Goal: Information Seeking & Learning: Compare options

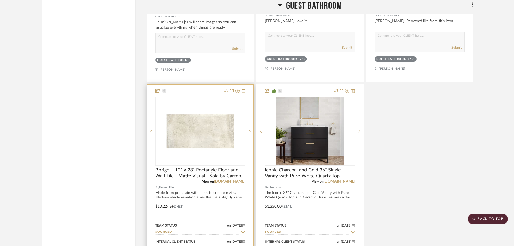
scroll to position [3019, 0]
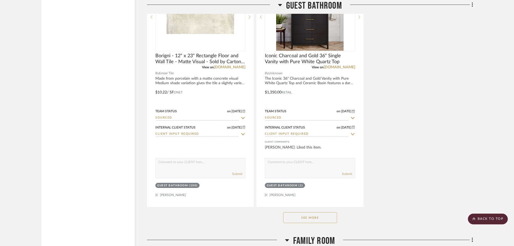
click at [305, 216] on button "See More" at bounding box center [310, 217] width 54 height 11
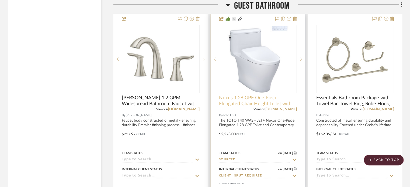
scroll to position [3241, 0]
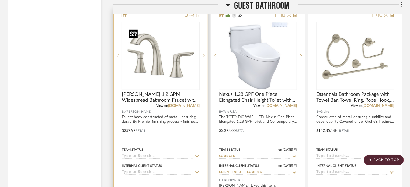
click at [156, 73] on img "0" at bounding box center [160, 55] width 67 height 67
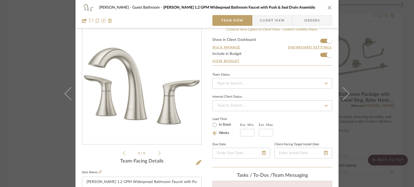
scroll to position [108, 0]
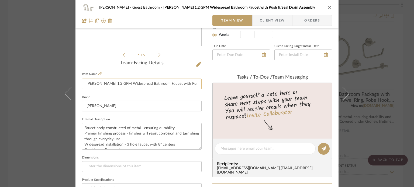
drag, startPoint x: 84, startPoint y: 84, endPoint x: 94, endPoint y: 86, distance: 10.1
click at [94, 86] on input "[PERSON_NAME] 1.2 GPM Widespread Bathroom Faucet with Push & Seal Drain Assembly" at bounding box center [142, 84] width 120 height 11
drag, startPoint x: 95, startPoint y: 86, endPoint x: 79, endPoint y: 85, distance: 15.6
click at [79, 85] on div "[PERSON_NAME] Guest Bathroom [PERSON_NAME] 1.2 GPM Widespread Bathroom Faucet w…" at bounding box center [206, 145] width 263 height 498
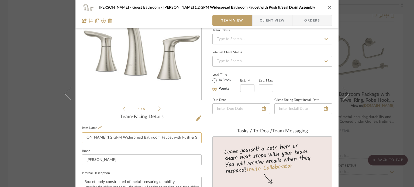
scroll to position [0, 21]
drag, startPoint x: 168, startPoint y: 137, endPoint x: 196, endPoint y: 140, distance: 28.5
click at [196, 140] on input "[PERSON_NAME] 1.2 GPM Widespread Bathroom Faucet with Push & Seal Drain Assembly" at bounding box center [142, 138] width 120 height 11
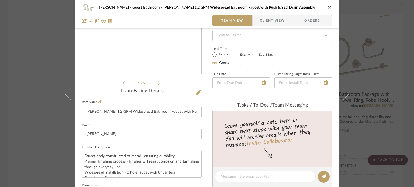
scroll to position [81, 0]
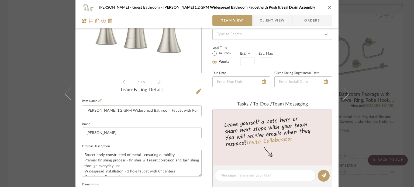
click at [54, 88] on div "[PERSON_NAME] Guest Bathroom [PERSON_NAME] 1.2 GPM Widespread Bathroom Faucet w…" at bounding box center [207, 93] width 414 height 187
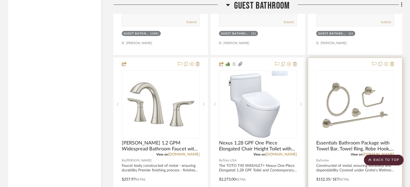
scroll to position [3187, 0]
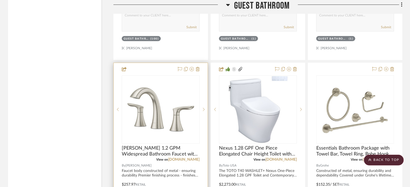
click at [138, 162] on div "View on [DOMAIN_NAME]" at bounding box center [161, 159] width 78 height 5
click at [156, 143] on img "0" at bounding box center [160, 109] width 67 height 67
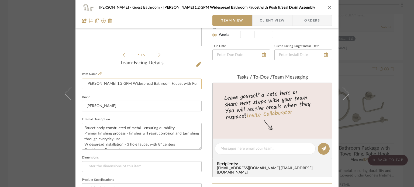
scroll to position [0, 21]
drag, startPoint x: 148, startPoint y: 86, endPoint x: 204, endPoint y: 86, distance: 56.1
click at [204, 86] on div "[PERSON_NAME] Guest Bathroom [PERSON_NAME] 1.2 GPM Widespread Bathroom Faucet w…" at bounding box center [206, 145] width 263 height 498
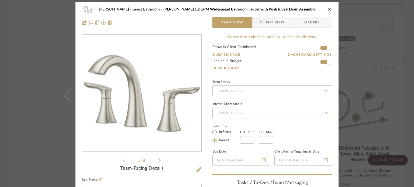
scroll to position [0, 0]
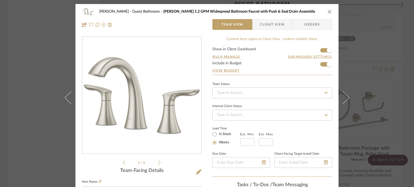
click at [385, 95] on div "[PERSON_NAME] Guest Bathroom [PERSON_NAME] 1.2 GPM Widespread Bathroom Faucet w…" at bounding box center [207, 93] width 414 height 187
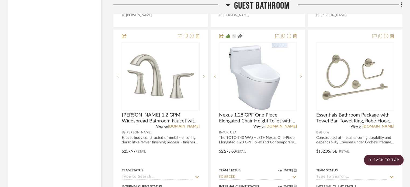
scroll to position [3241, 0]
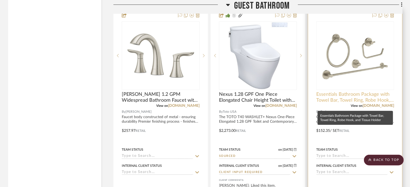
click at [323, 102] on span "Essentials Bathroom Package with Towel Bar, Towel Ring, Robe Hook, and Tissue H…" at bounding box center [355, 98] width 78 height 12
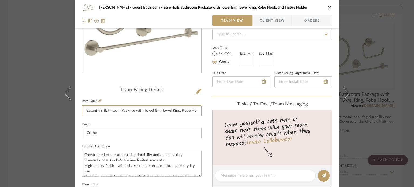
scroll to position [0, 34]
drag, startPoint x: 82, startPoint y: 112, endPoint x: 227, endPoint y: 112, distance: 144.5
click at [227, 112] on div "[PERSON_NAME] Guest Bathroom Essentials Bathroom Package with Towel Bar, Towel …" at bounding box center [206, 172] width 263 height 498
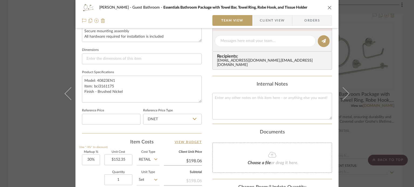
scroll to position [0, 0]
click at [356, 90] on div "[PERSON_NAME] Guest Bathroom Essentials Bathroom Package with Towel Bar, Towel …" at bounding box center [207, 93] width 414 height 187
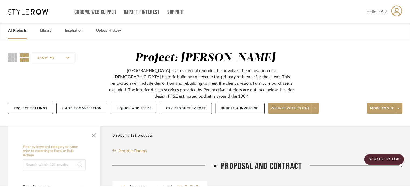
scroll to position [3241, 0]
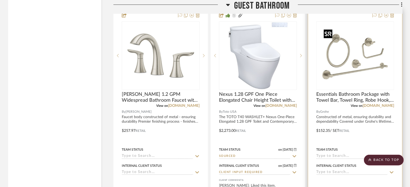
click at [376, 74] on img "0" at bounding box center [355, 55] width 67 height 67
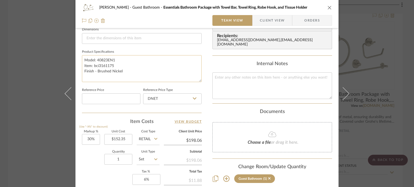
scroll to position [237, 0]
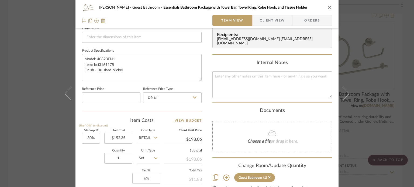
click at [392, 73] on div "[PERSON_NAME] Guest Bathroom Essentials Bathroom Package with Towel Bar, Towel …" at bounding box center [207, 93] width 414 height 187
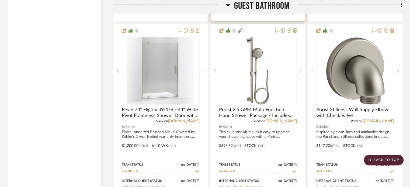
scroll to position [3484, 0]
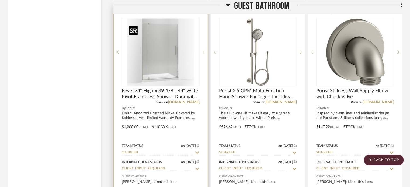
click at [171, 86] on img "0" at bounding box center [160, 52] width 67 height 67
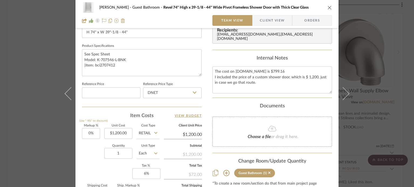
scroll to position [243, 0]
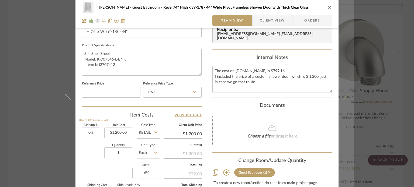
click at [347, 96] on button at bounding box center [346, 93] width 15 height 187
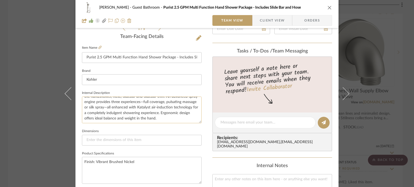
scroll to position [162, 0]
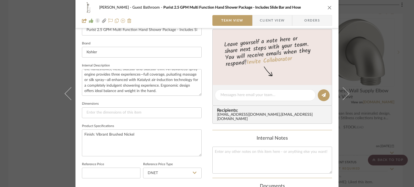
click at [37, 51] on div "[PERSON_NAME] Guest Bathroom Purist 2.5 GPM Multi Function Hand Shower Package …" at bounding box center [207, 93] width 414 height 187
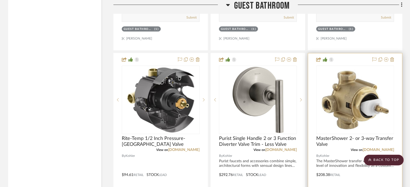
scroll to position [3915, 0]
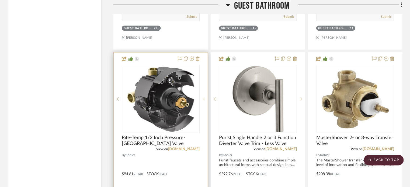
click at [197, 151] on link "[DOMAIN_NAME]" at bounding box center [184, 149] width 32 height 4
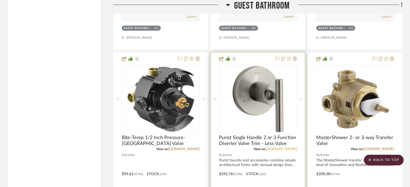
click at [292, 151] on link "[DOMAIN_NAME]" at bounding box center [281, 149] width 32 height 4
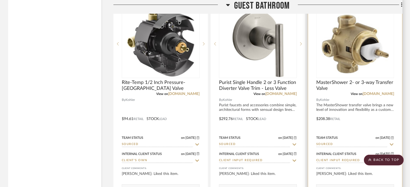
scroll to position [3996, 0]
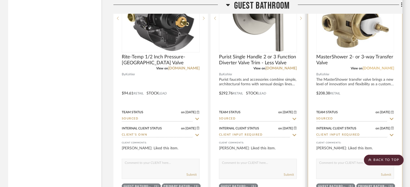
click at [389, 70] on link "[DOMAIN_NAME]" at bounding box center [379, 69] width 32 height 4
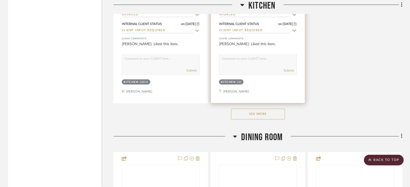
scroll to position [6125, 0]
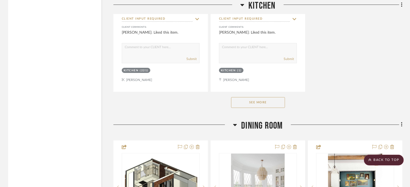
click at [274, 108] on button "See More" at bounding box center [258, 102] width 54 height 11
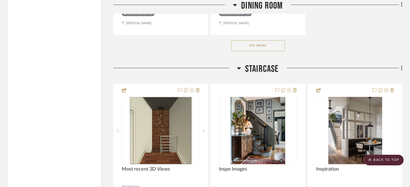
scroll to position [7904, 0]
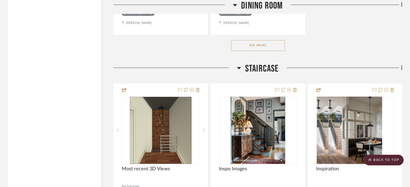
click at [268, 51] on button "See More" at bounding box center [258, 45] width 54 height 11
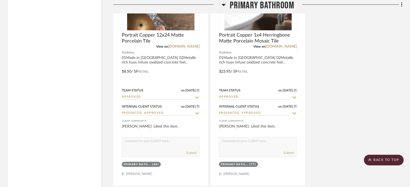
scroll to position [9845, 0]
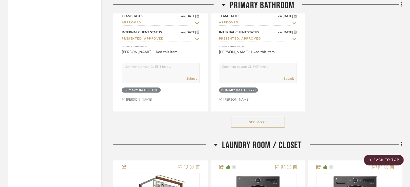
click at [272, 128] on button "See More" at bounding box center [258, 122] width 54 height 11
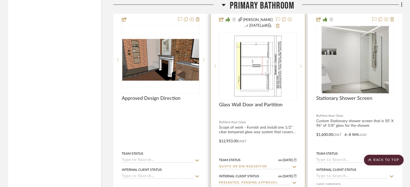
scroll to position [9386, 0]
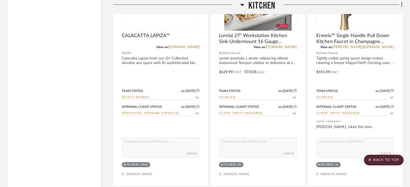
drag, startPoint x: 49, startPoint y: 100, endPoint x: 47, endPoint y: 29, distance: 71.7
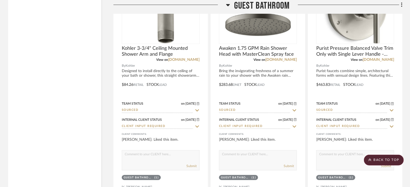
drag, startPoint x: 130, startPoint y: 158, endPoint x: 135, endPoint y: 73, distance: 85.3
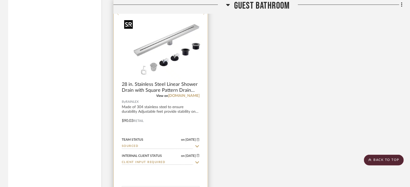
scroll to position [4189, 0]
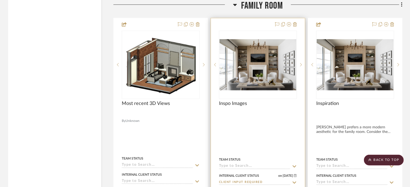
drag, startPoint x: 260, startPoint y: 111, endPoint x: 274, endPoint y: 163, distance: 53.2
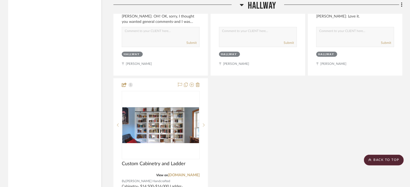
drag, startPoint x: 97, startPoint y: 45, endPoint x: 109, endPoint y: 117, distance: 72.6
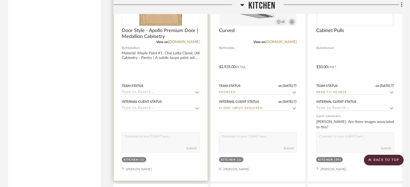
drag, startPoint x: 126, startPoint y: 138, endPoint x: 127, endPoint y: 168, distance: 29.9
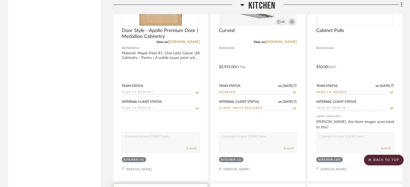
scroll to position [6532, 0]
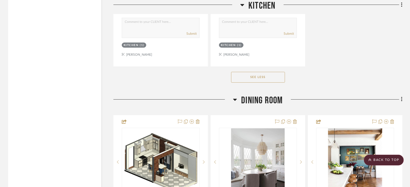
drag, startPoint x: 111, startPoint y: 57, endPoint x: 111, endPoint y: 154, distance: 96.2
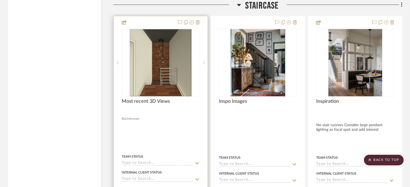
drag, startPoint x: 121, startPoint y: 49, endPoint x: 116, endPoint y: 140, distance: 90.7
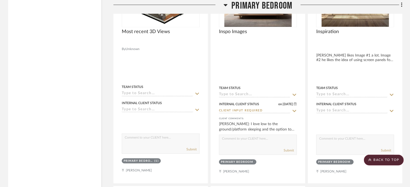
drag, startPoint x: 108, startPoint y: 29, endPoint x: 103, endPoint y: 127, distance: 97.7
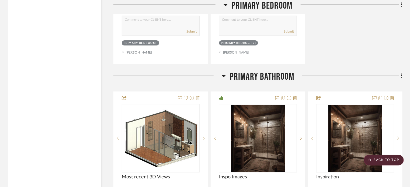
drag, startPoint x: 99, startPoint y: 75, endPoint x: 95, endPoint y: 149, distance: 74.0
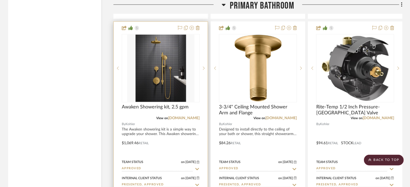
scroll to position [10647, 0]
